Goal: Transaction & Acquisition: Purchase product/service

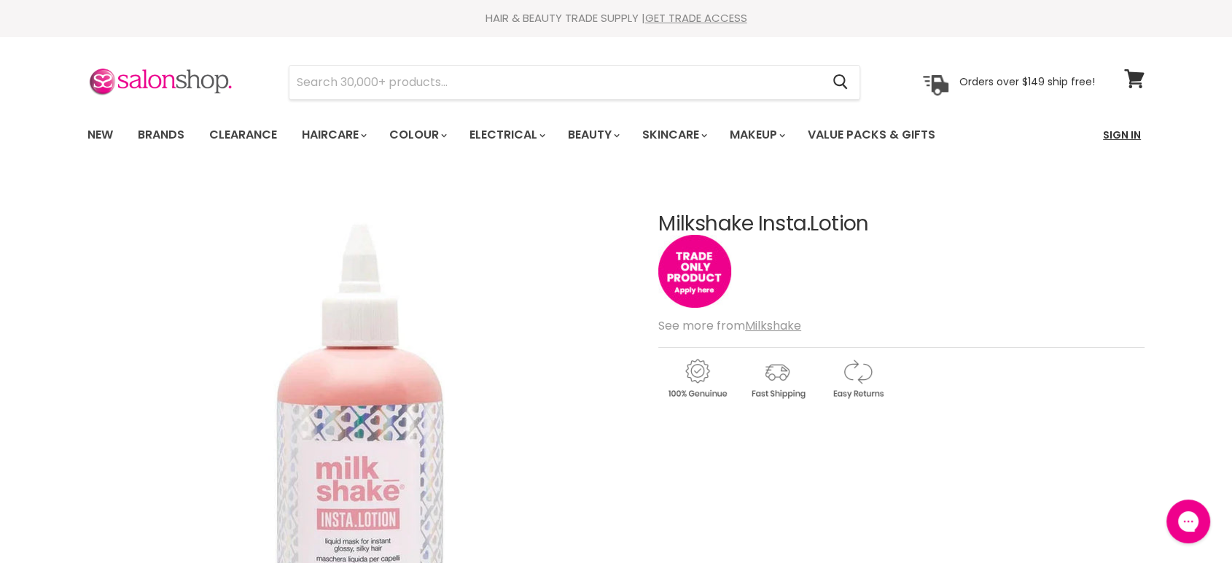
click at [1115, 139] on link "Sign In" at bounding box center [1121, 135] width 55 height 31
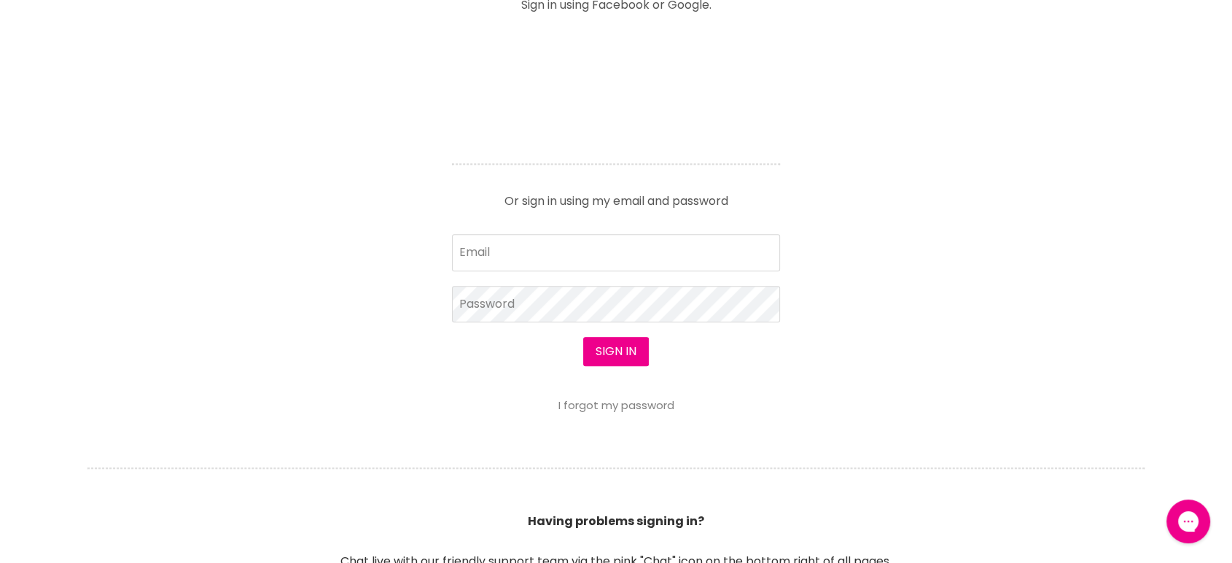
scroll to position [647, 0]
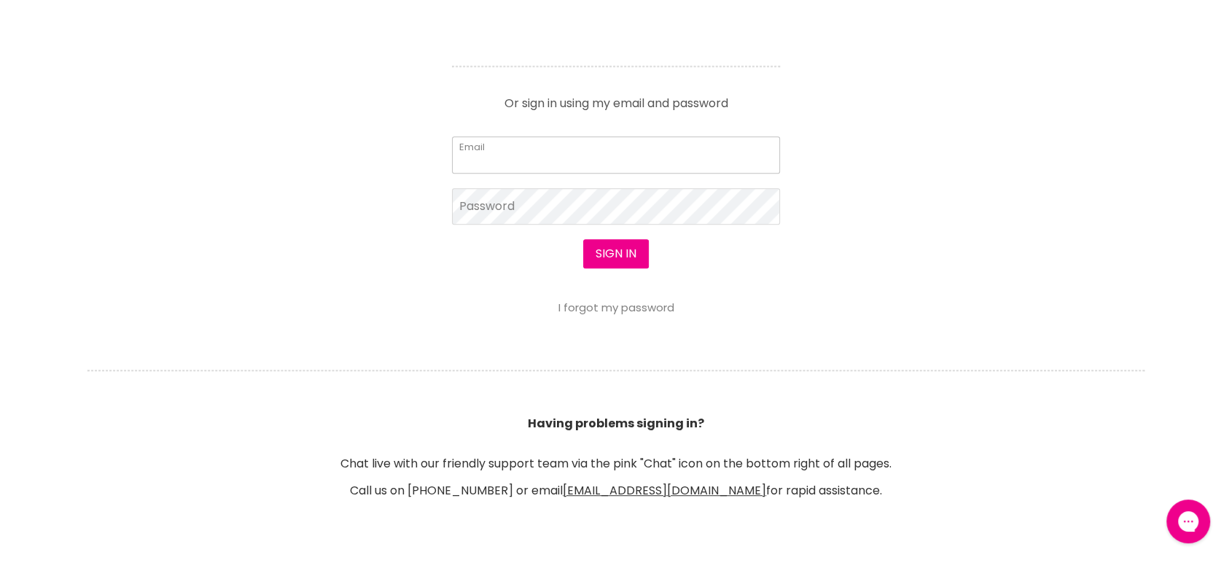
type input "cs.discountsalonsupplies@gmail.com"
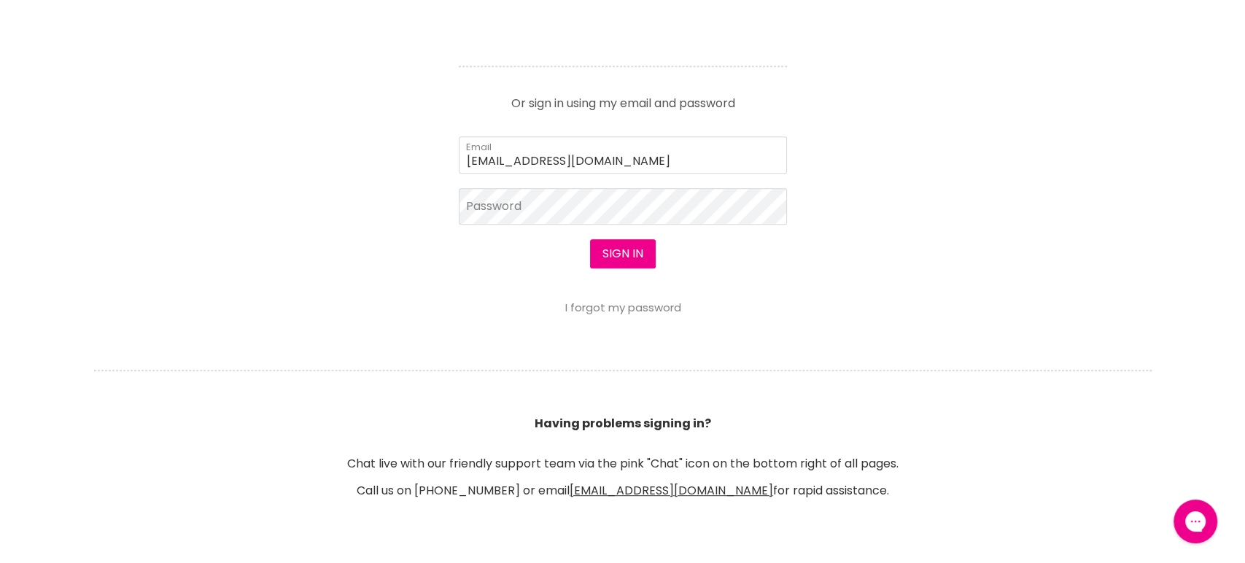
scroll to position [649, 0]
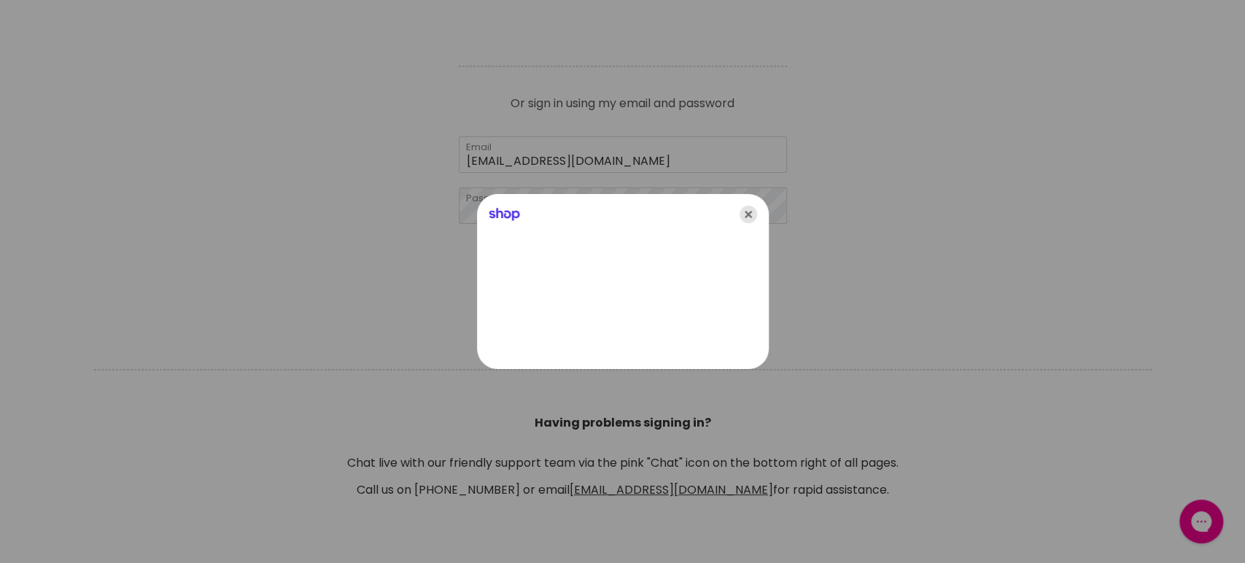
click at [752, 214] on icon "Close" at bounding box center [747, 214] width 17 height 17
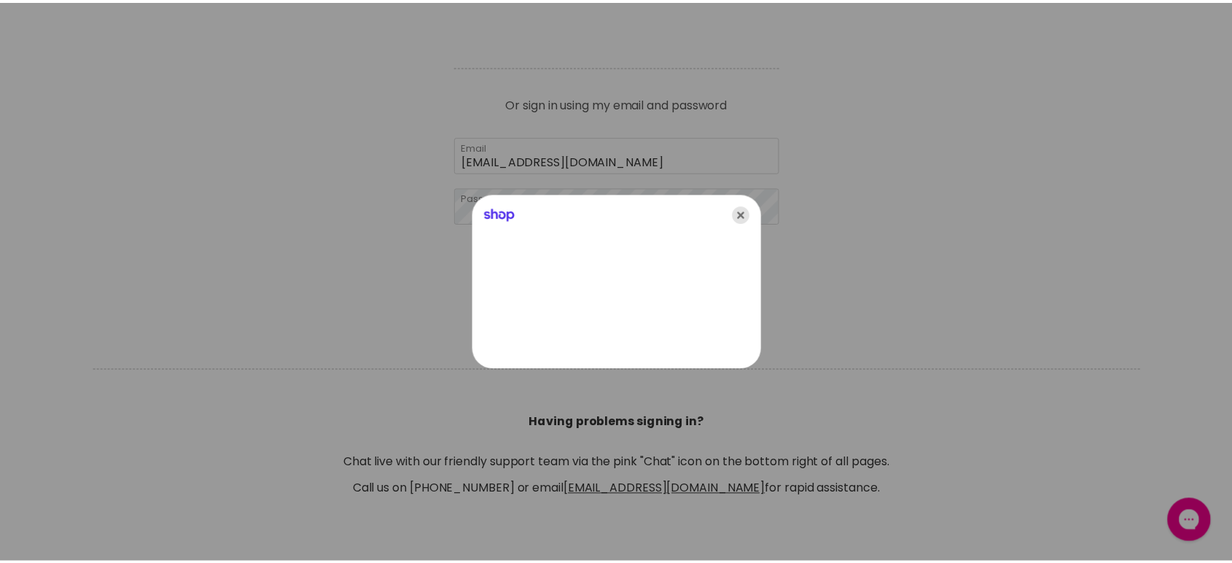
scroll to position [647, 0]
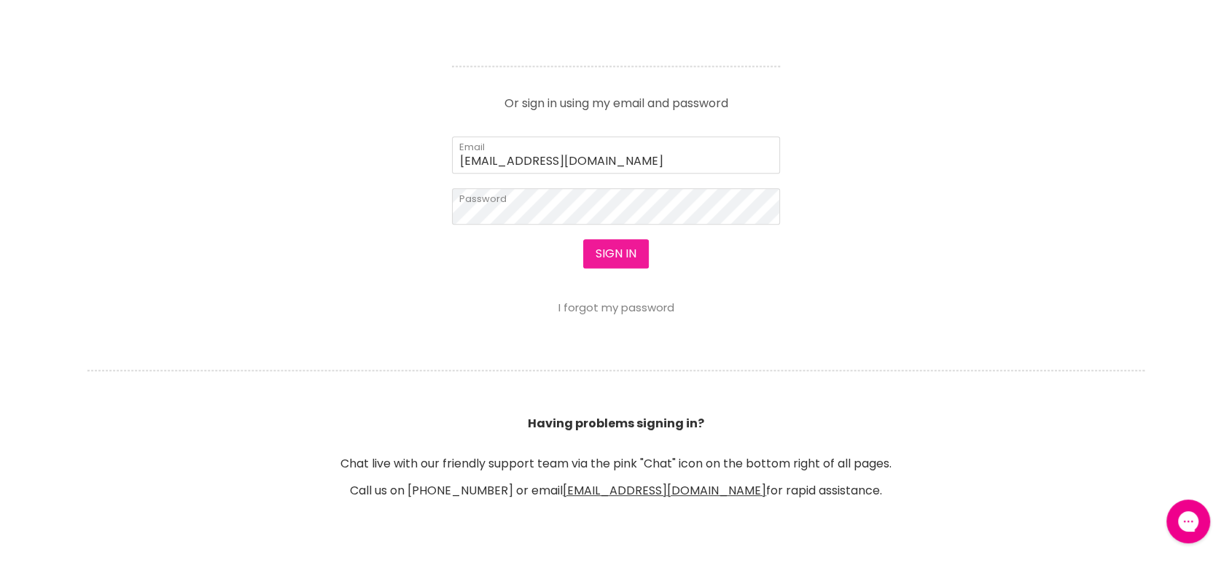
click at [606, 245] on button "Sign in" at bounding box center [616, 253] width 66 height 29
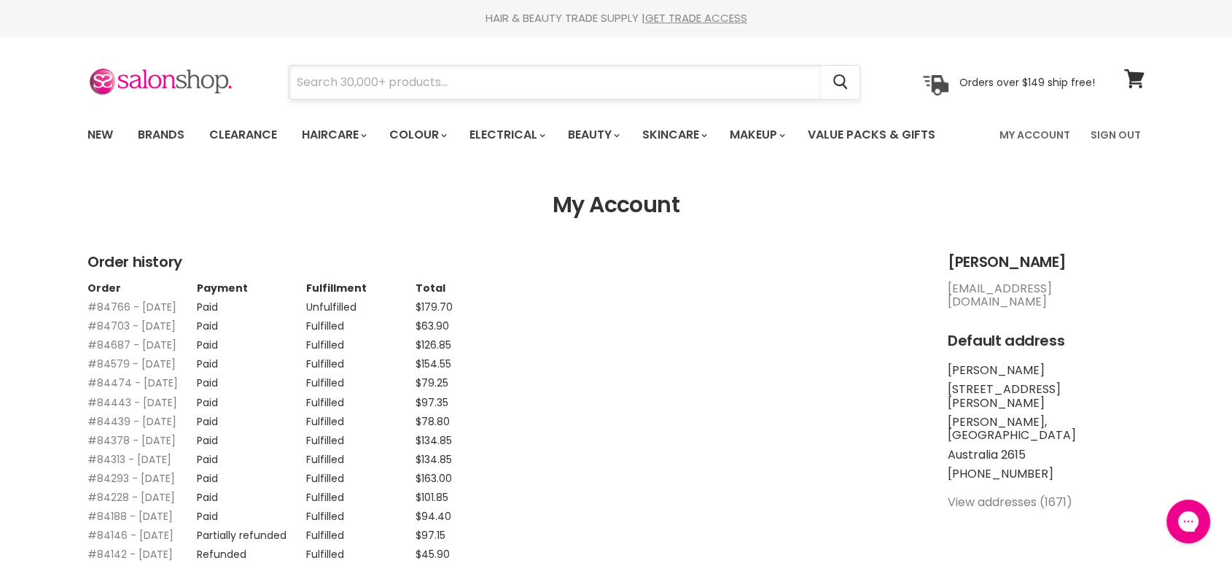
paste input "Milkshake Insta.Lotion"
type input "Milkshake Insta.Lotion"
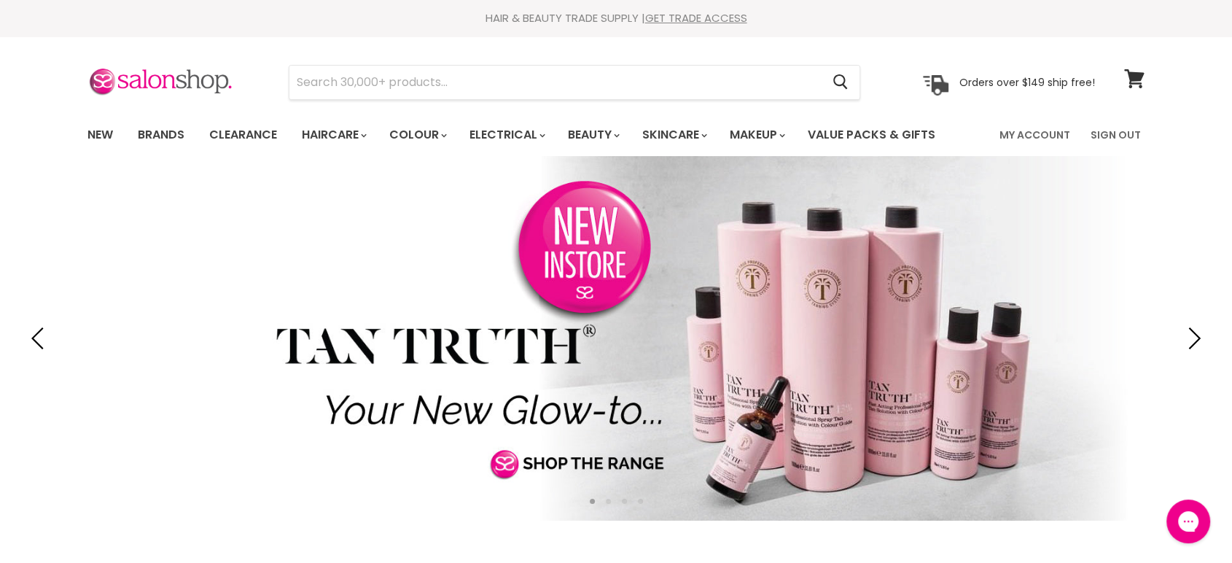
type input "Showpony Tape Sheets"
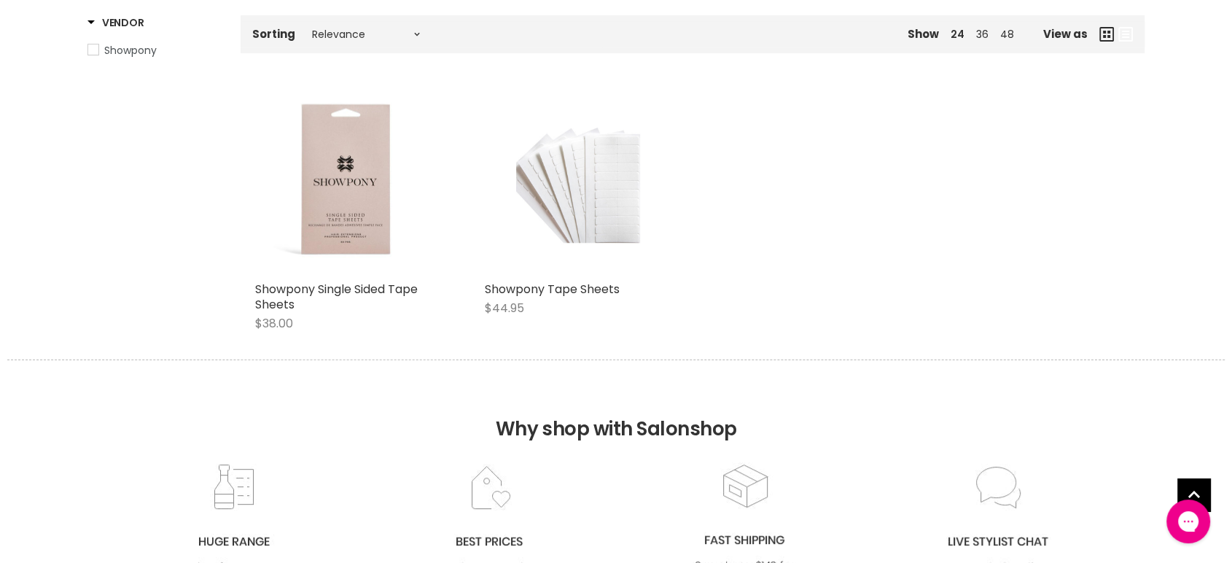
click at [566, 222] on div "Main content" at bounding box center [578, 181] width 186 height 186
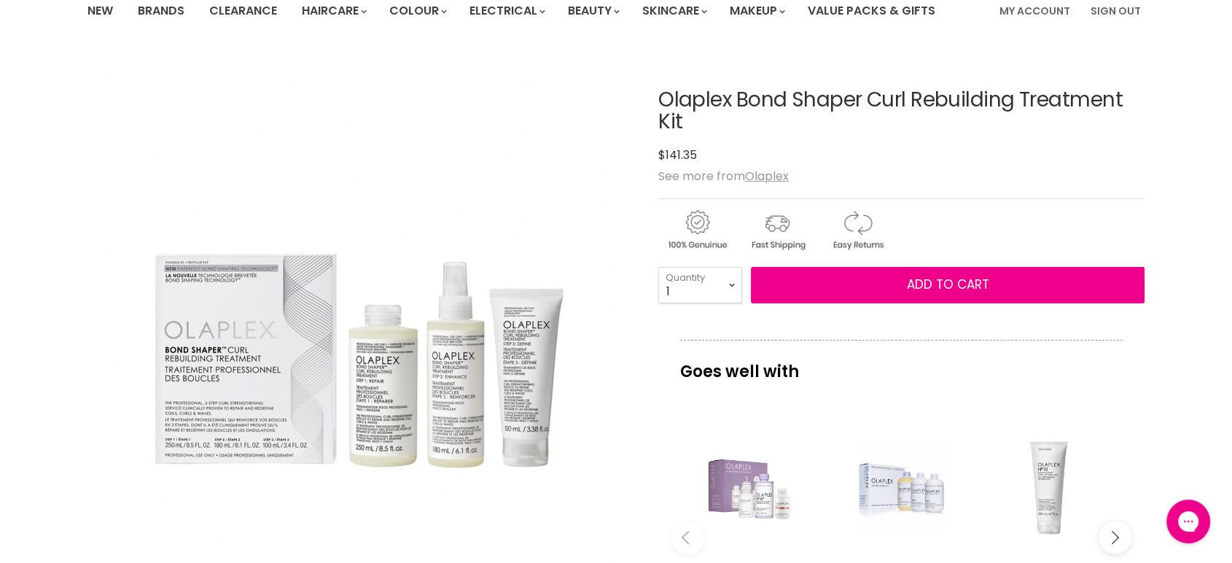
scroll to position [162, 0]
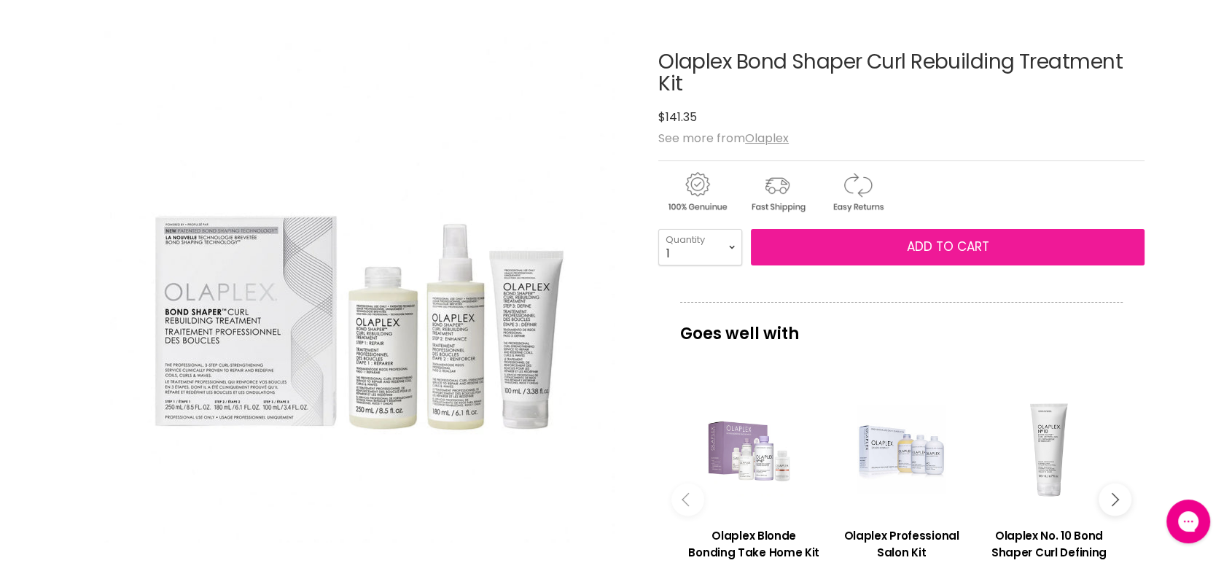
click at [909, 252] on span "Add to cart" at bounding box center [948, 246] width 82 height 17
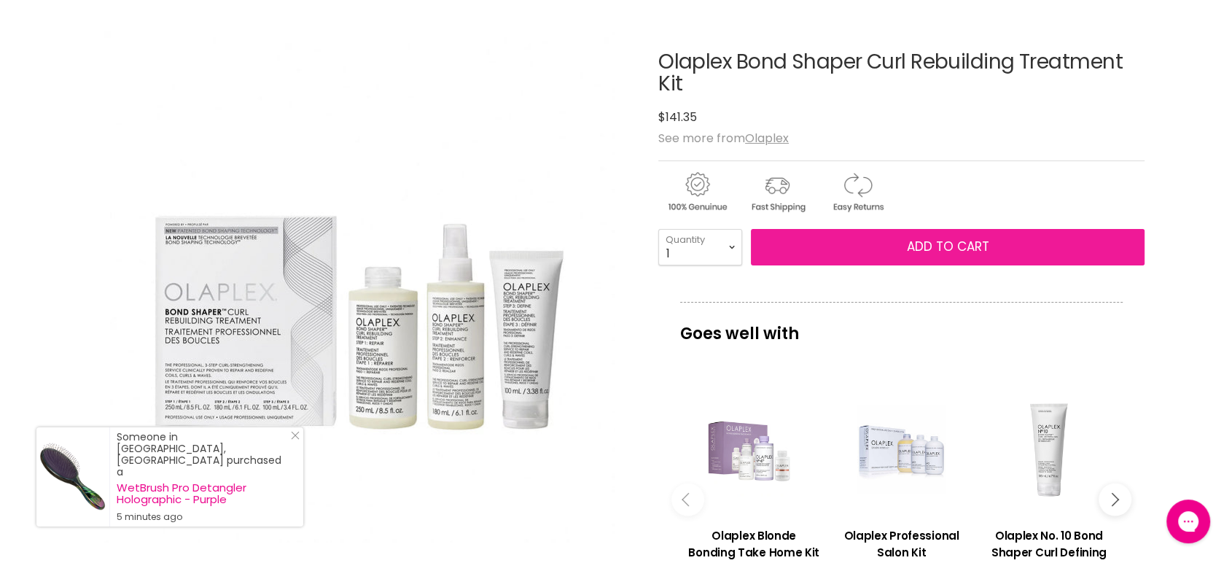
click at [927, 239] on span "Add to cart" at bounding box center [948, 246] width 82 height 17
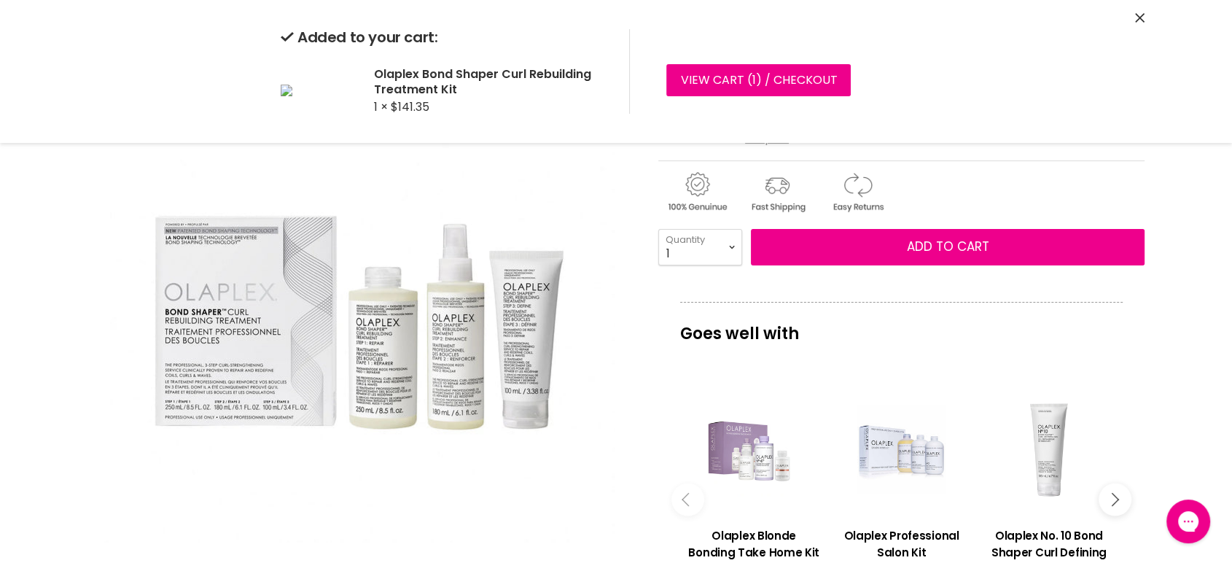
click at [1137, 15] on icon "Close" at bounding box center [1139, 17] width 9 height 9
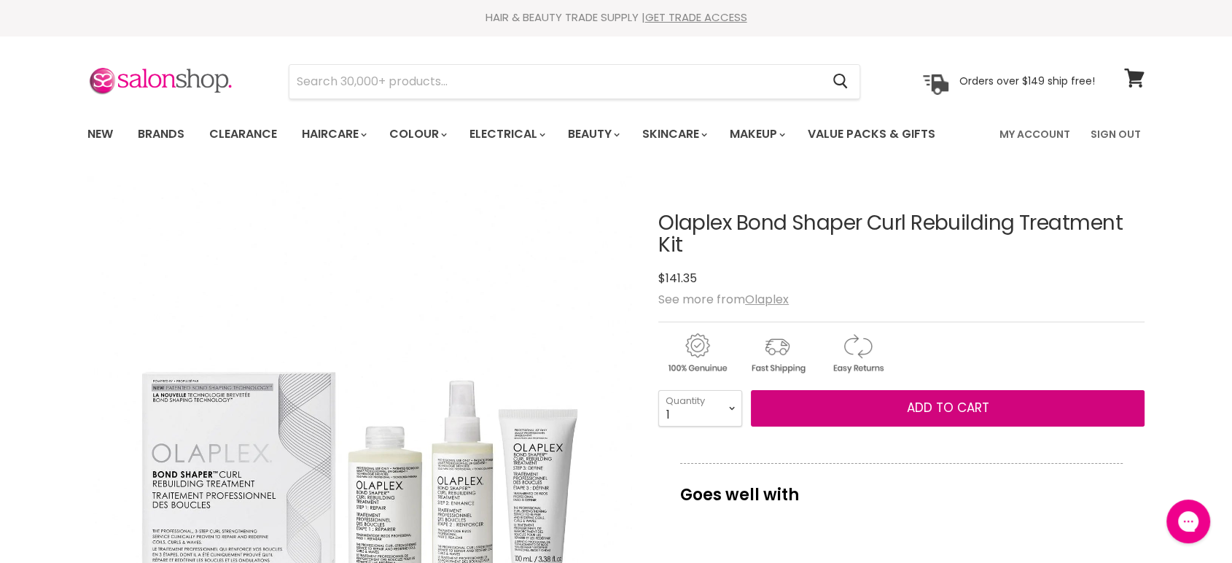
scroll to position [0, 0]
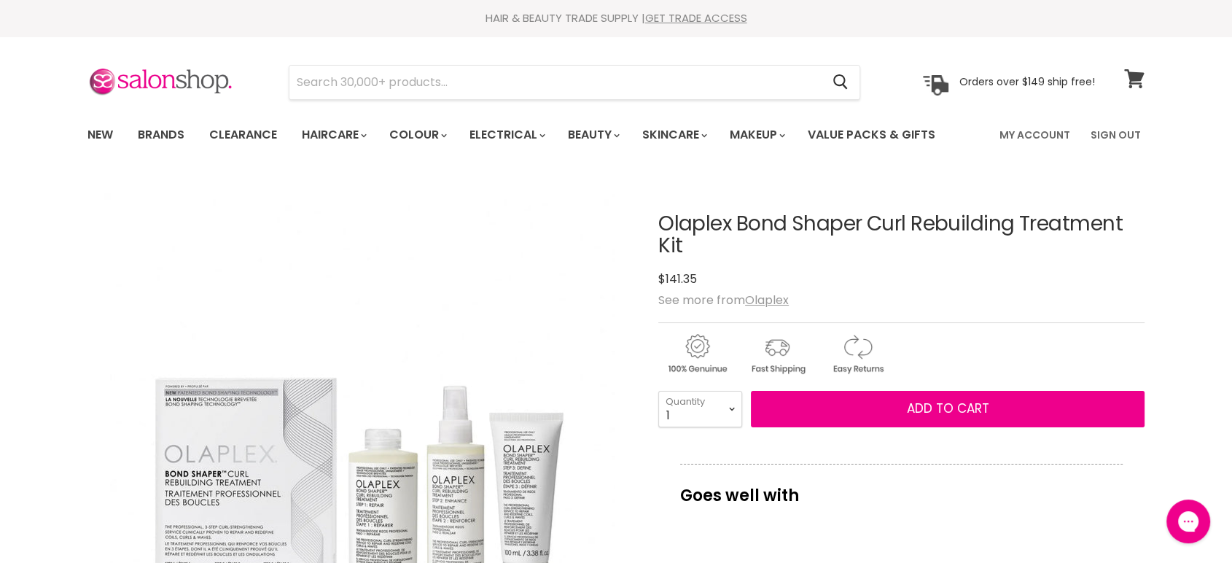
click at [1126, 79] on icon at bounding box center [1134, 78] width 20 height 19
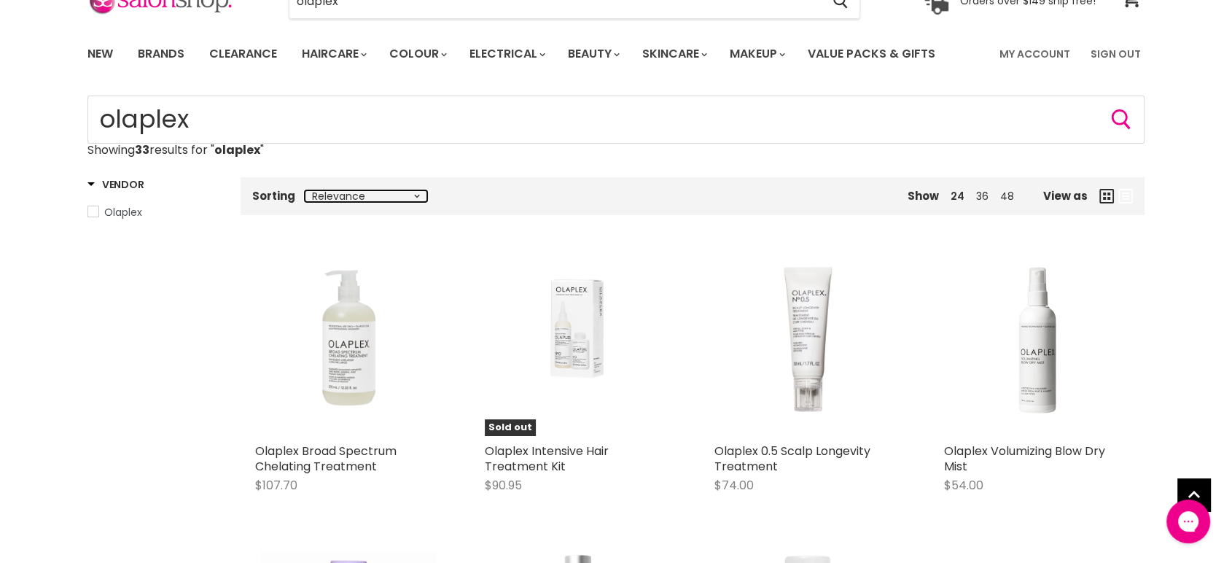
click at [400, 195] on select "Relevance Best Selling Lowest Price Highest Price Alphabetically, A-Z Alphabeti…" at bounding box center [366, 196] width 122 height 12
select select "price-ascending"
click at [305, 190] on select "Relevance Best Selling Lowest Price Highest Price Alphabetically, A-Z Alphabeti…" at bounding box center [366, 196] width 122 height 12
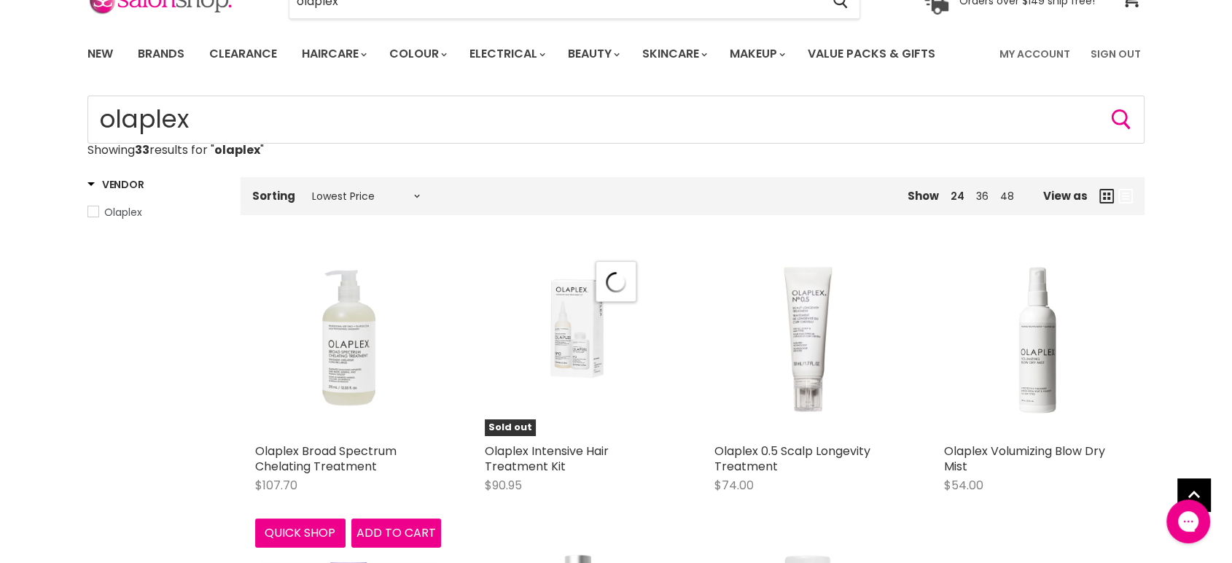
select select "price-ascending"
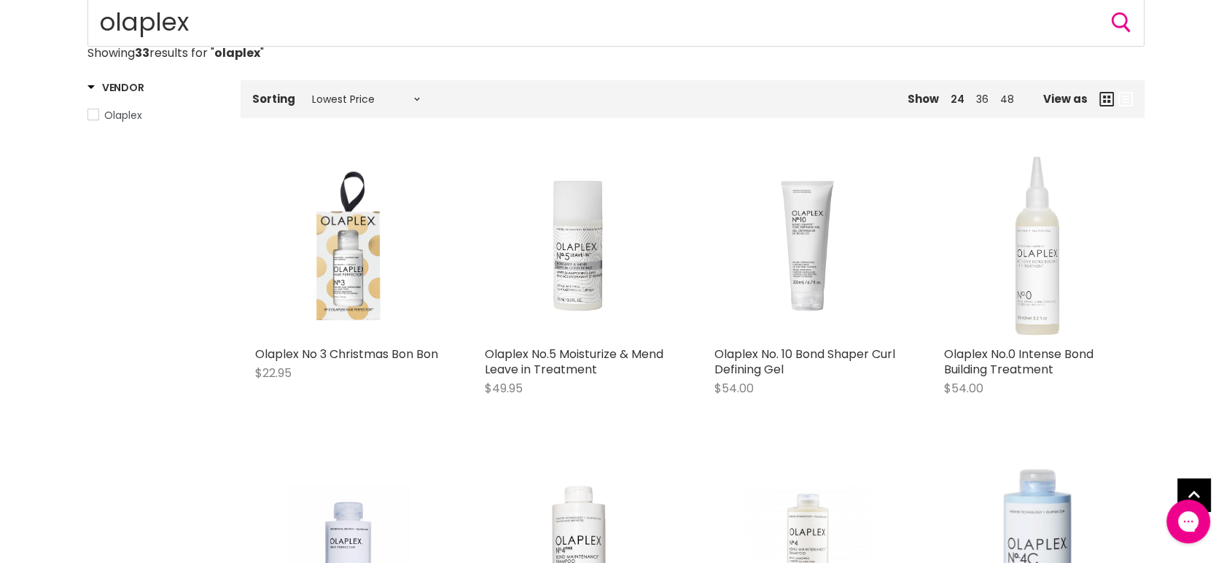
scroll to position [243, 0]
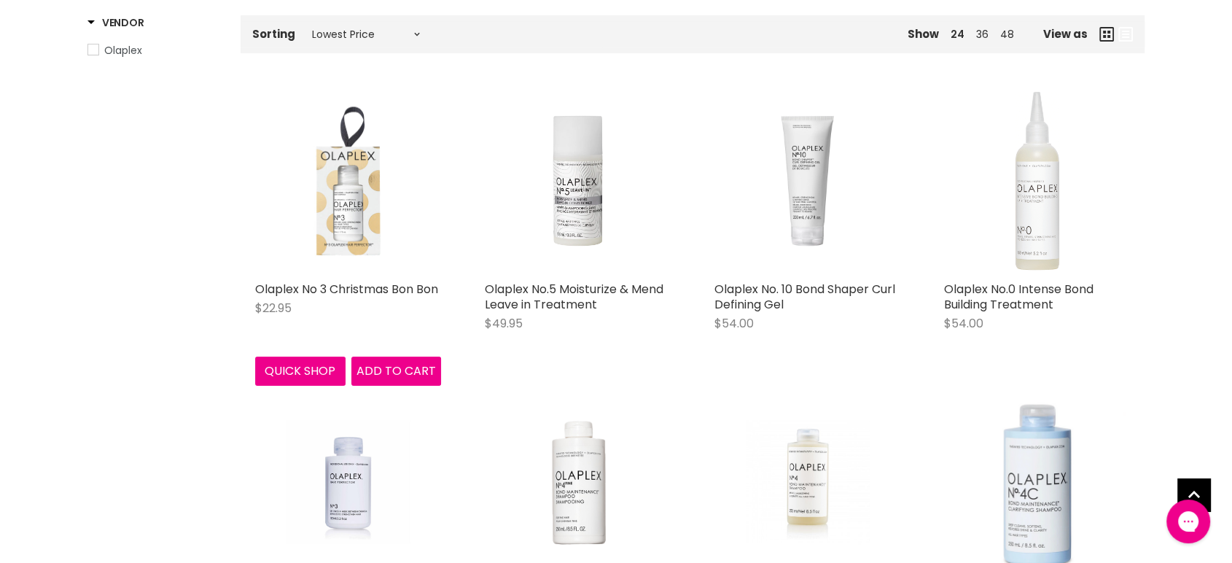
click at [307, 206] on img "Main content" at bounding box center [348, 181] width 186 height 186
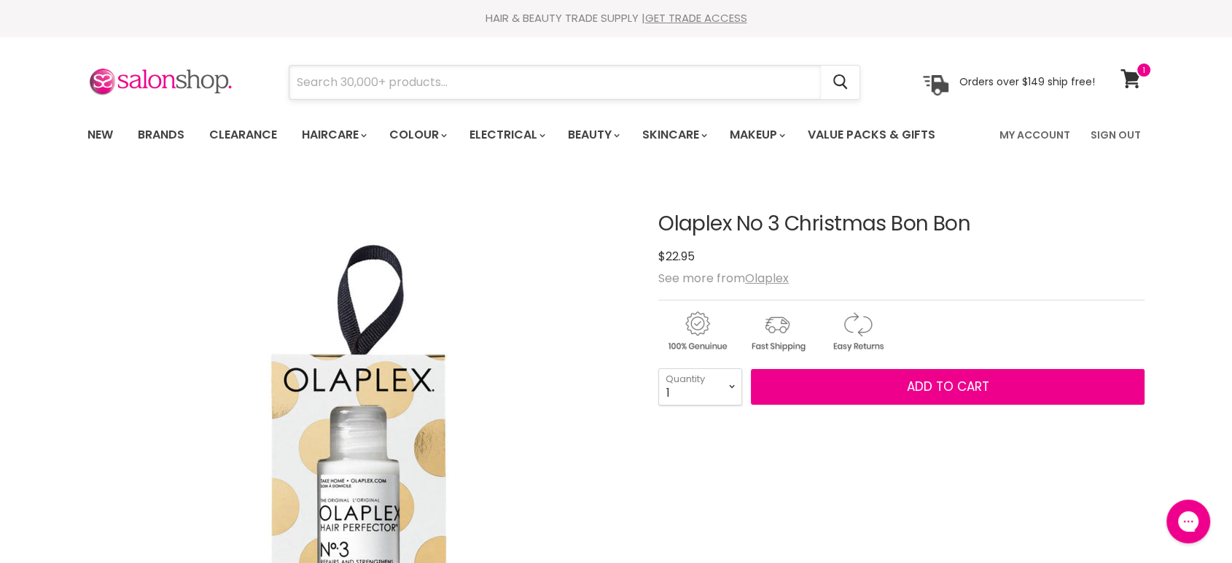
click at [396, 85] on input "Search" at bounding box center [554, 83] width 531 height 34
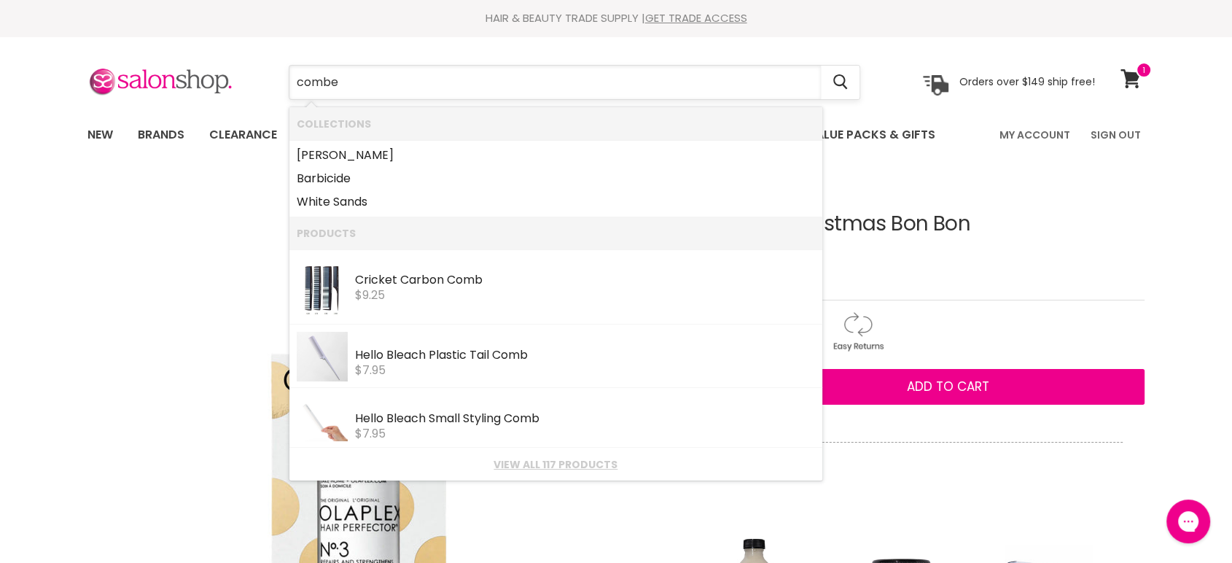
type input "comb"
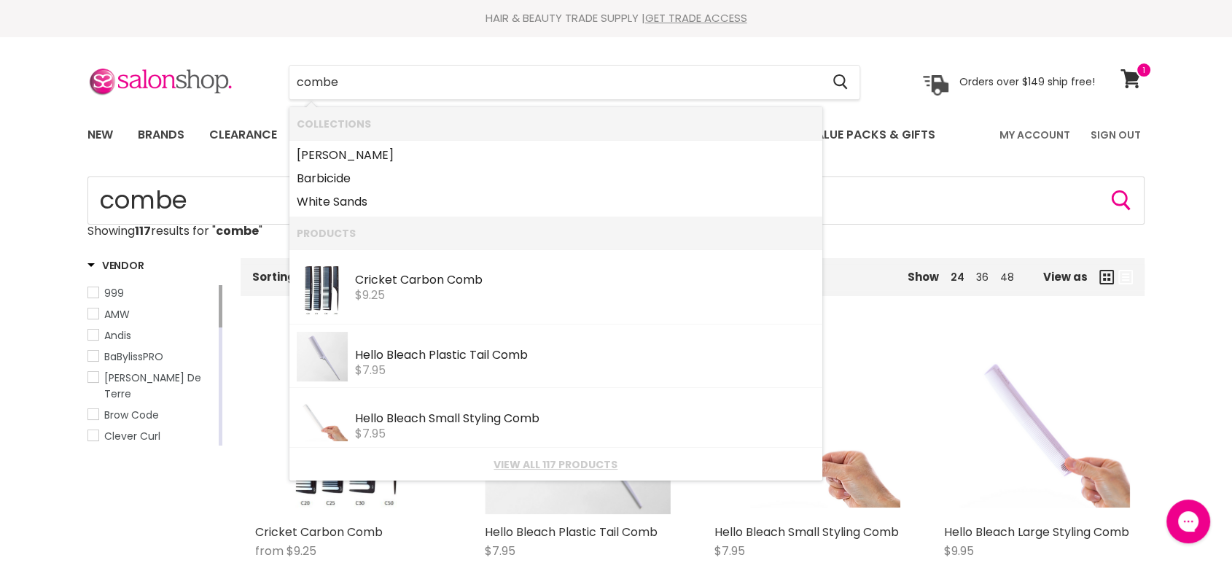
type input "comb"
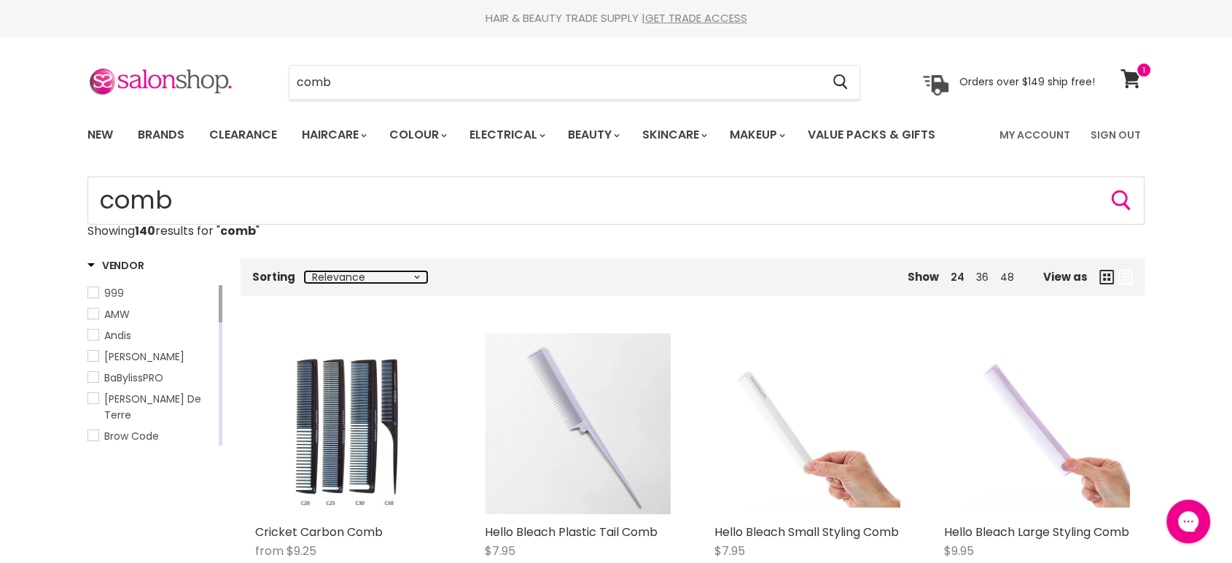
click at [391, 275] on select "Relevance Best Selling Lowest Price Highest Price Alphabetically, A-Z Alphabeti…" at bounding box center [366, 277] width 122 height 12
select select "price-ascending"
click at [305, 271] on select "Relevance Best Selling Lowest Price Highest Price Alphabetically, A-Z Alphabeti…" at bounding box center [366, 277] width 122 height 12
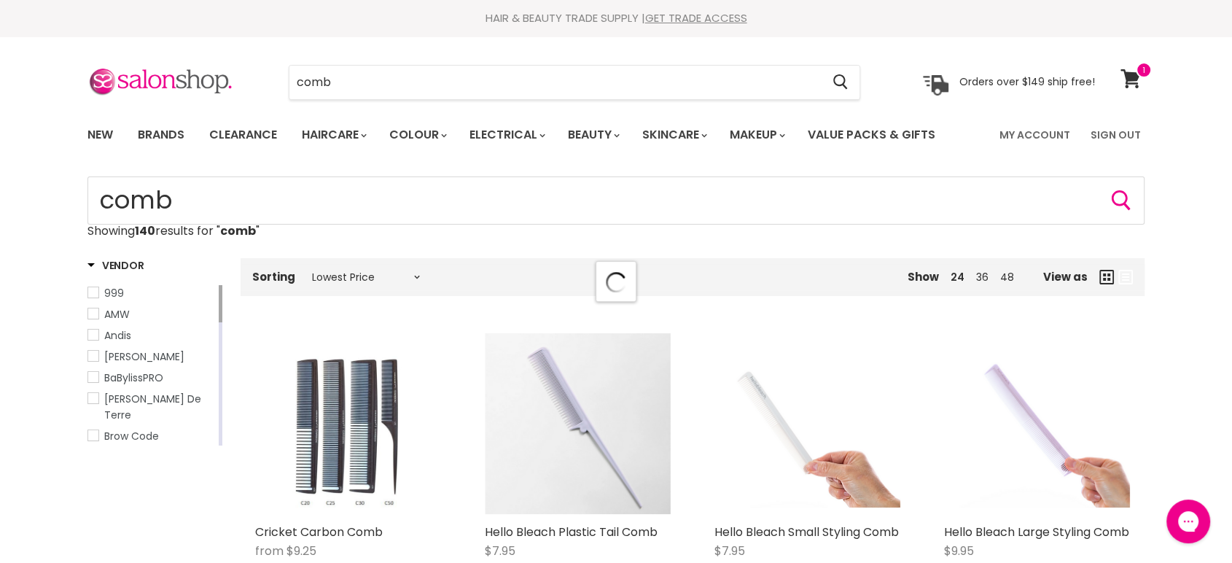
select select "price-ascending"
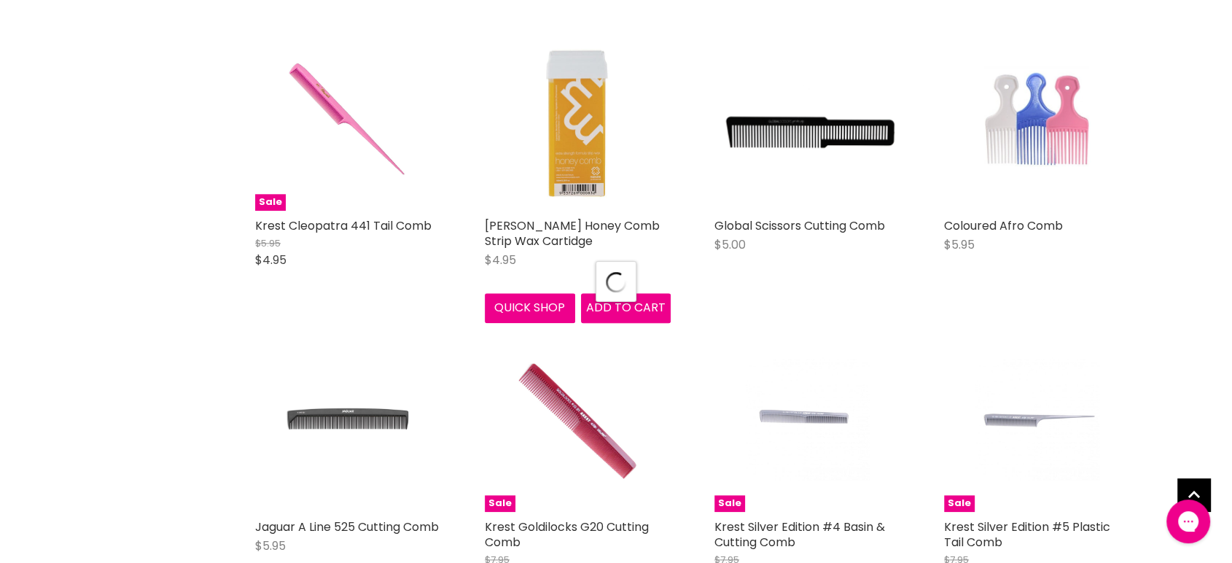
select select "price-ascending"
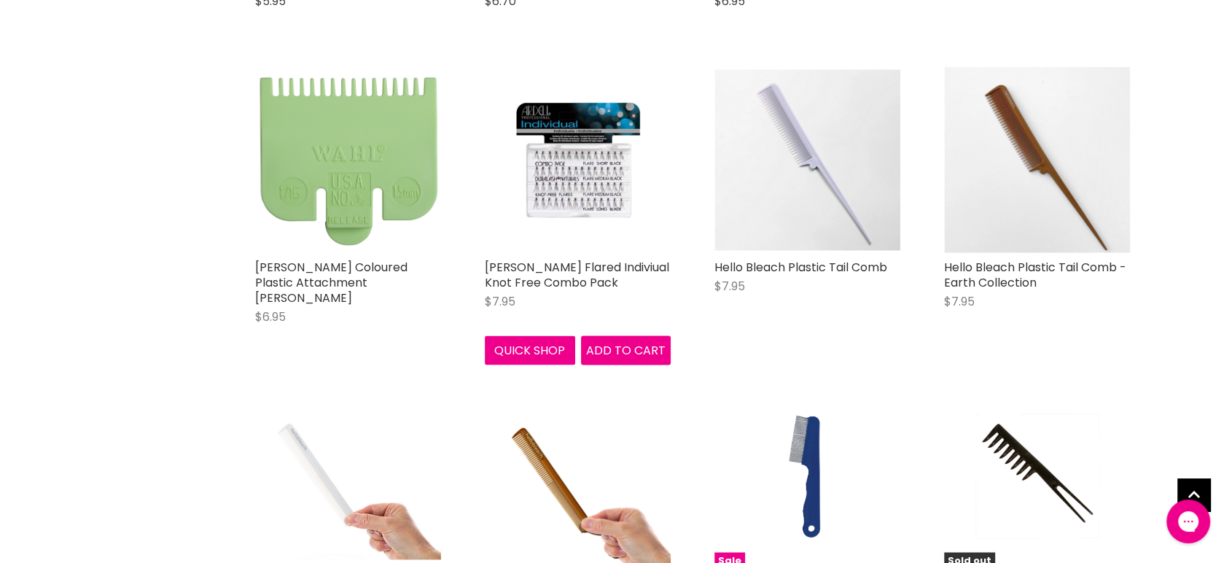
scroll to position [2025, 0]
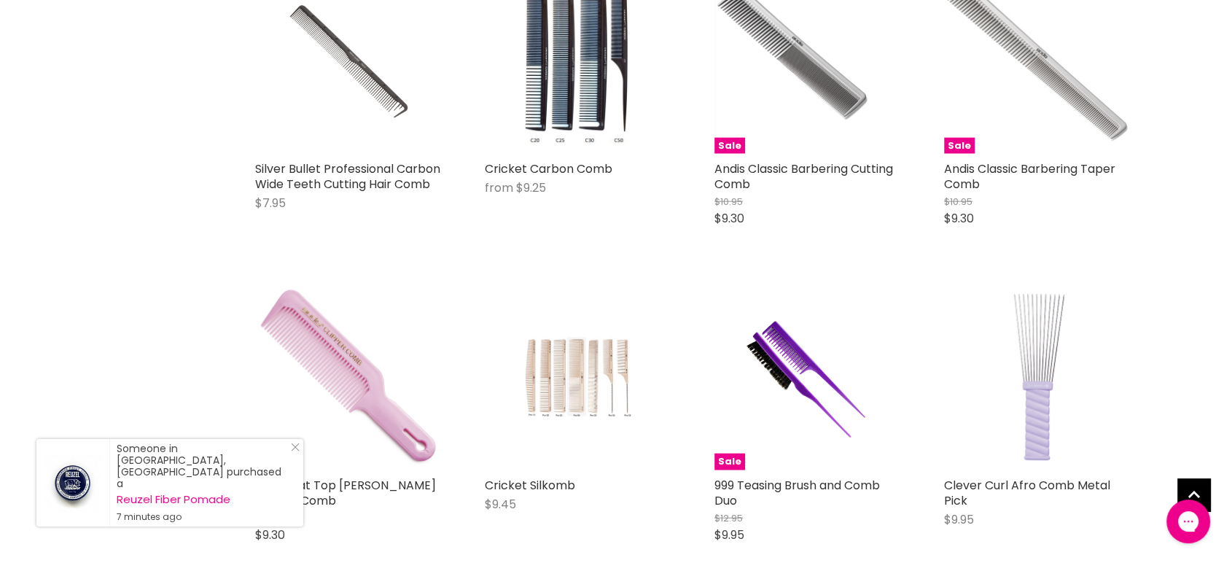
scroll to position [3483, 0]
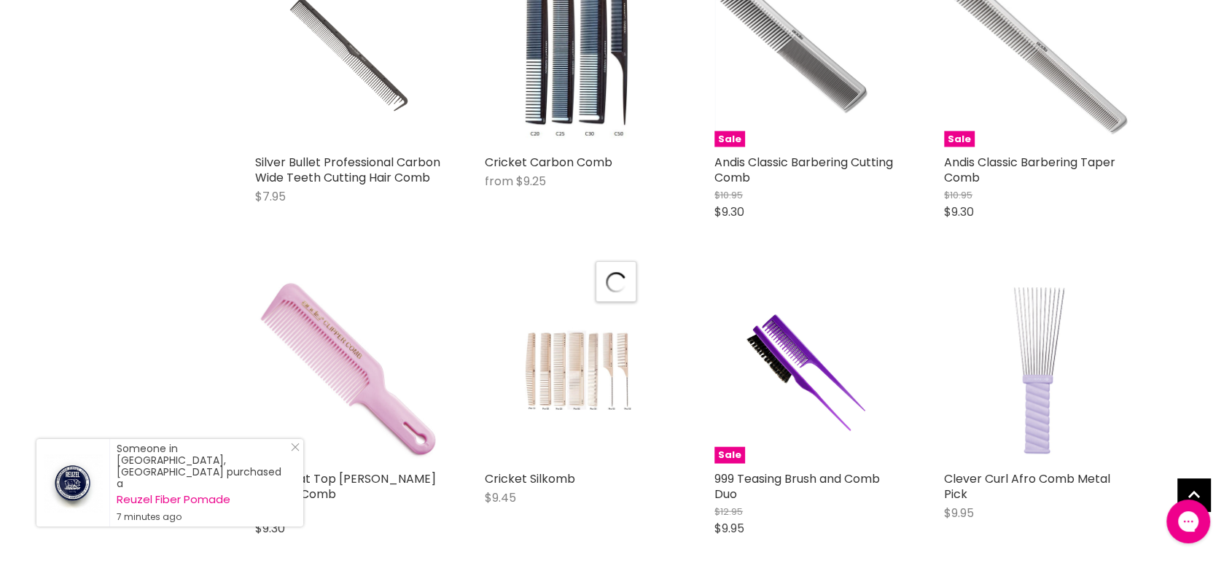
select select "price-ascending"
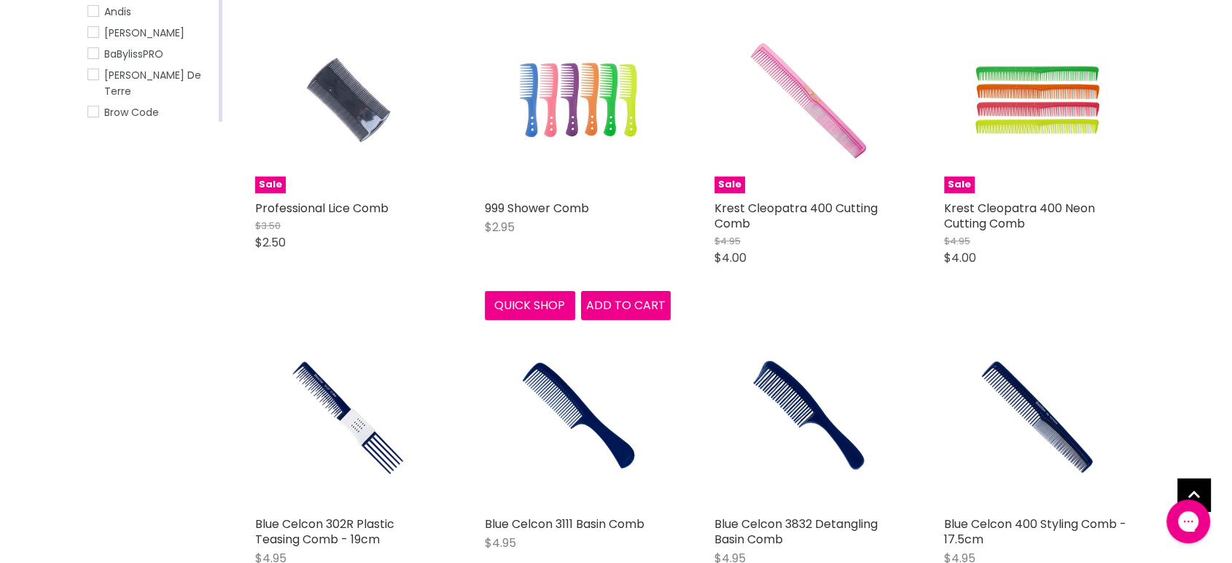
scroll to position [0, 0]
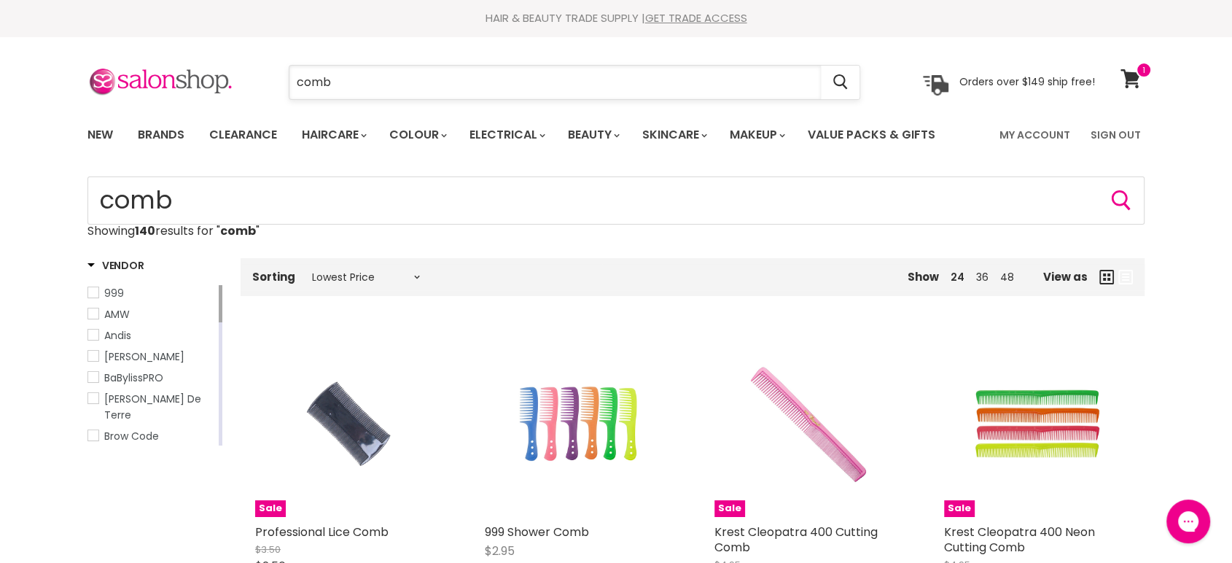
click at [381, 66] on input "comb" at bounding box center [554, 83] width 531 height 34
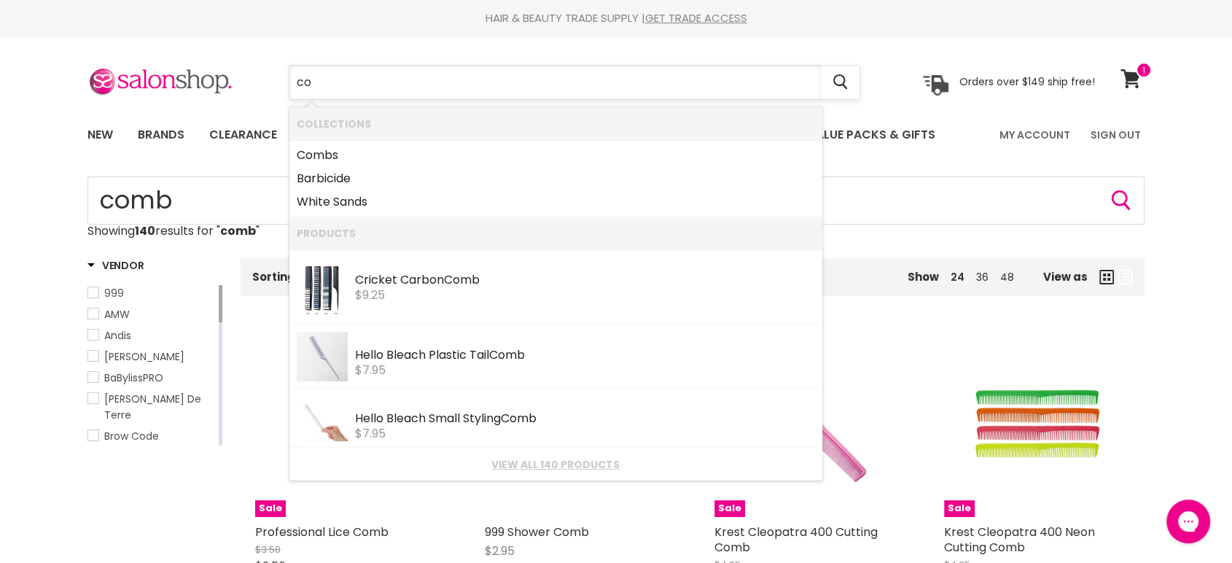
type input "c"
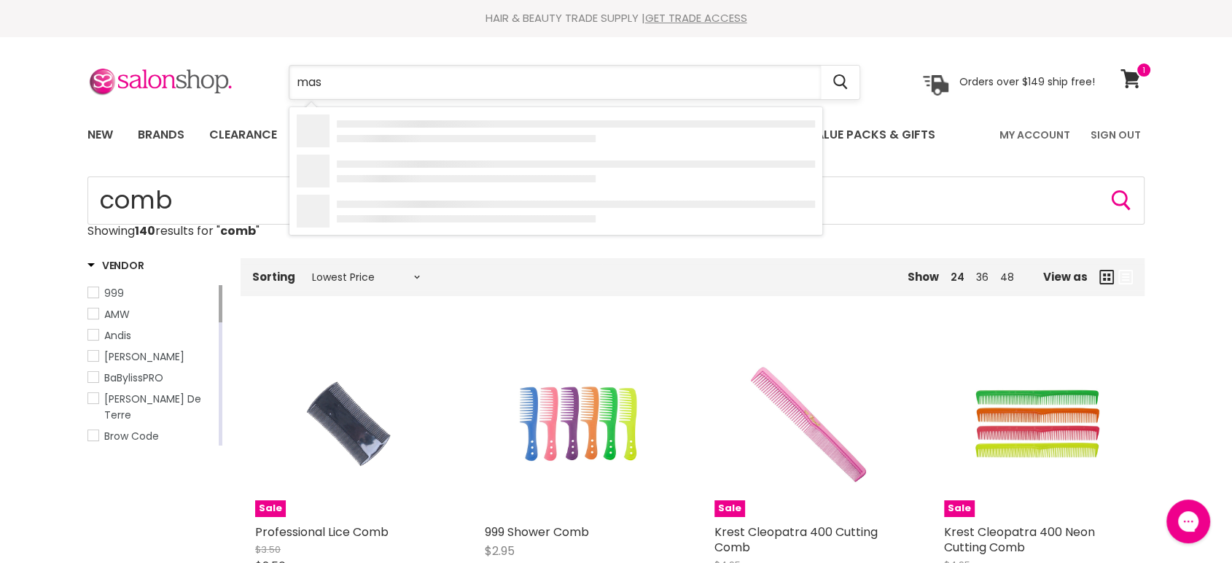
type input "mask"
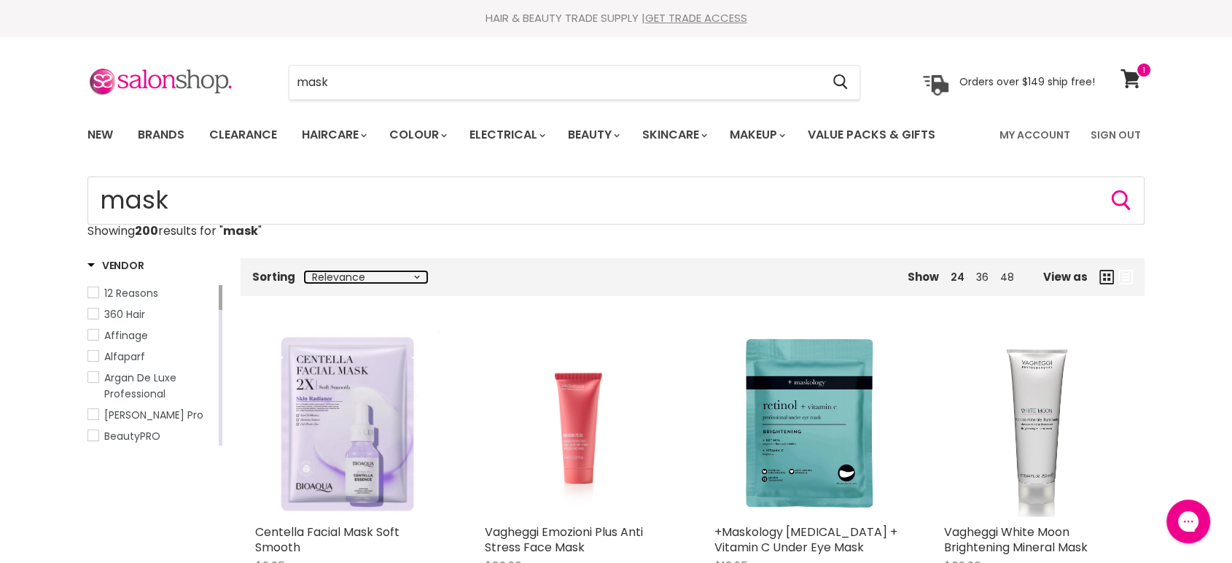
click at [391, 280] on select "Relevance Best Selling Lowest Price Highest Price Alphabetically, A-Z Alphabeti…" at bounding box center [366, 277] width 122 height 12
select select "price-ascending"
click at [305, 271] on select "Relevance Best Selling Lowest Price Highest Price Alphabetically, A-Z Alphabeti…" at bounding box center [366, 277] width 122 height 12
select select "price-ascending"
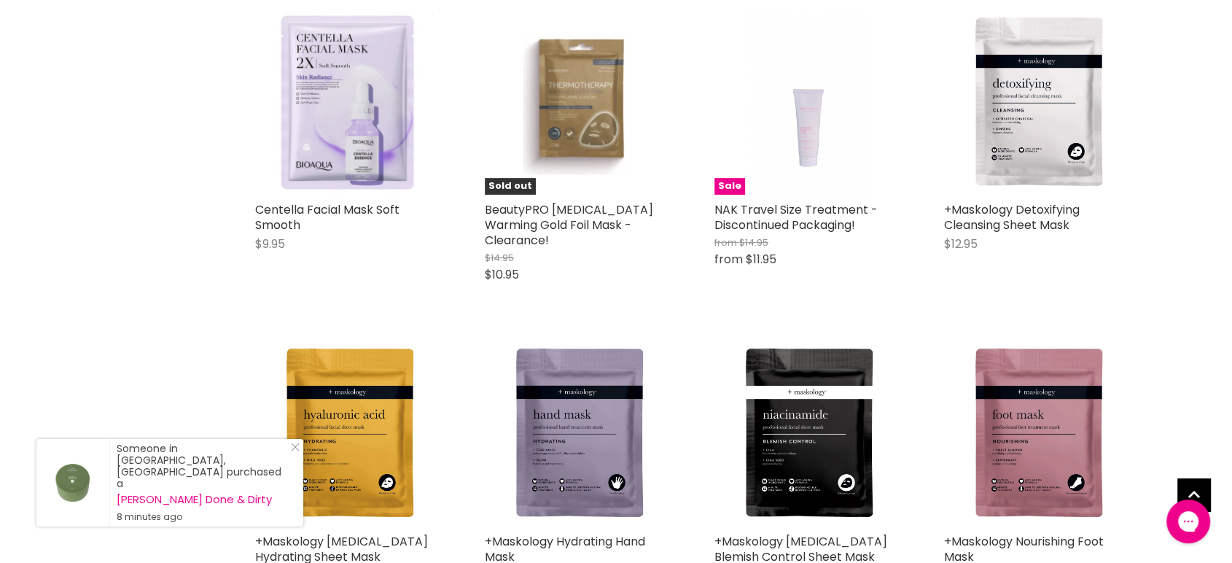
scroll to position [647, 0]
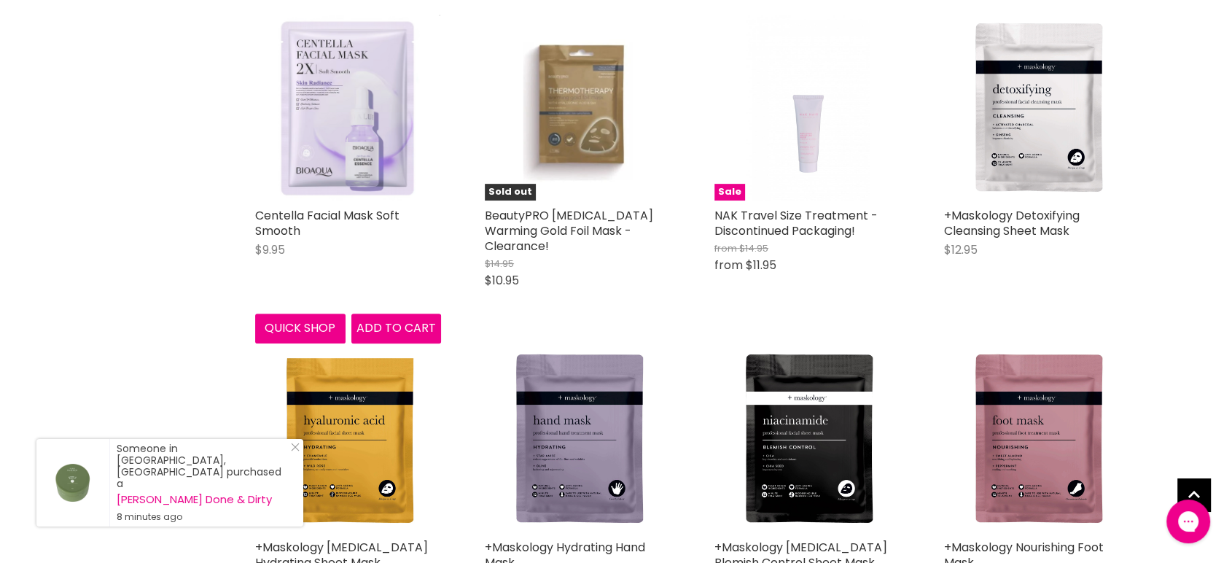
click at [329, 104] on img "Main content" at bounding box center [348, 108] width 184 height 186
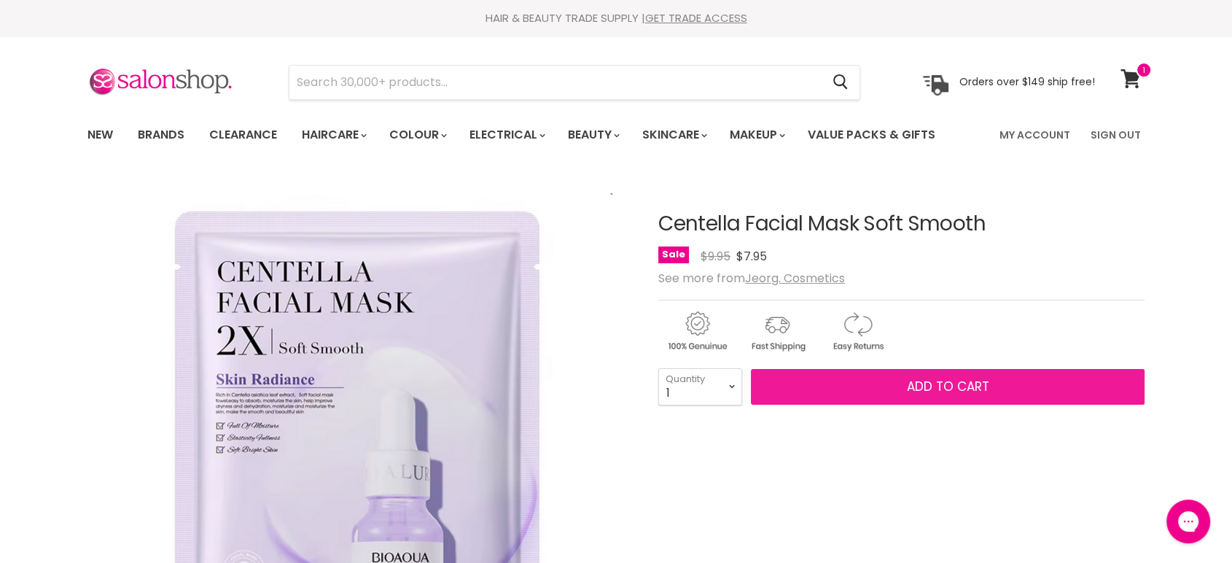
click at [927, 372] on button "Add to cart" at bounding box center [948, 387] width 394 height 36
click at [930, 381] on span "Add to cart" at bounding box center [948, 386] width 82 height 17
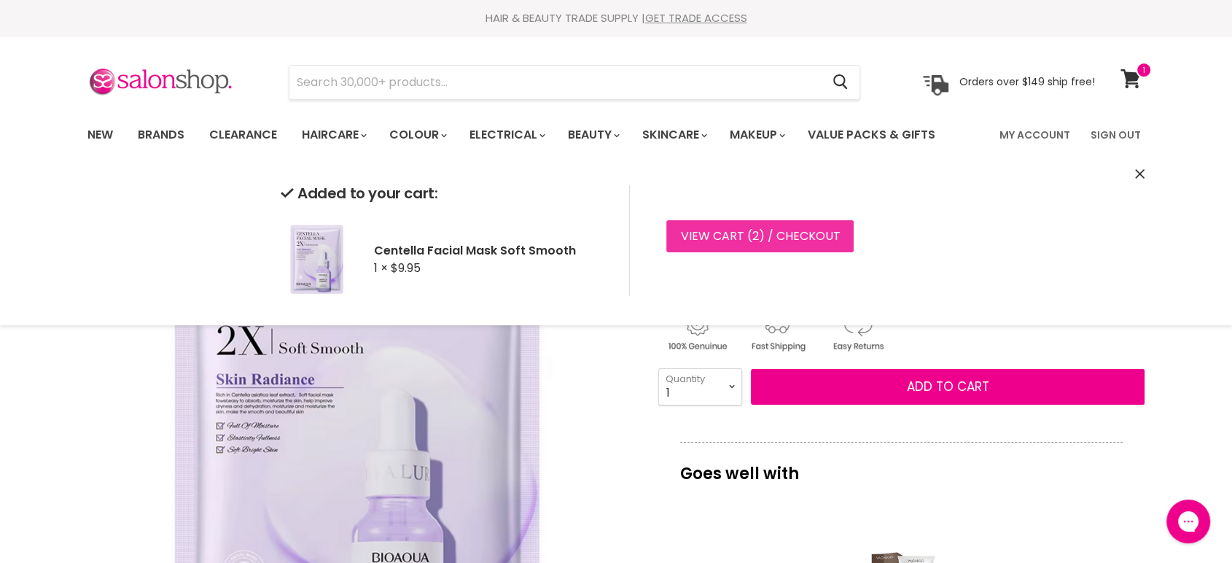
click at [752, 226] on link "View cart ( 2 ) / Checkout" at bounding box center [759, 236] width 187 height 32
